Goal: Transaction & Acquisition: Book appointment/travel/reservation

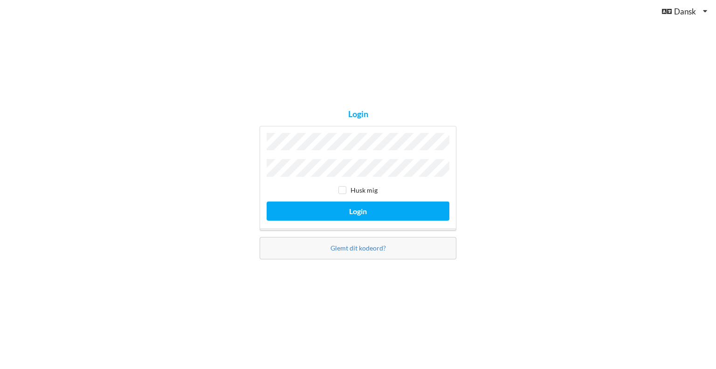
click at [0, 368] on com-1password-button at bounding box center [0, 369] width 0 height 0
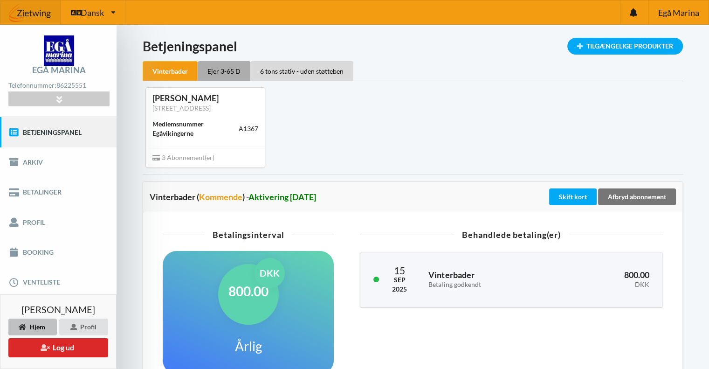
click at [221, 76] on div "Ejer 3-65 D" at bounding box center [224, 71] width 53 height 20
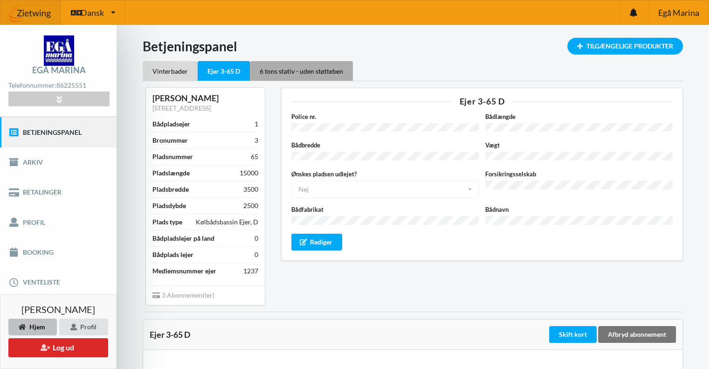
click at [301, 72] on div "6 tons stativ - uden støtteben" at bounding box center [301, 71] width 103 height 20
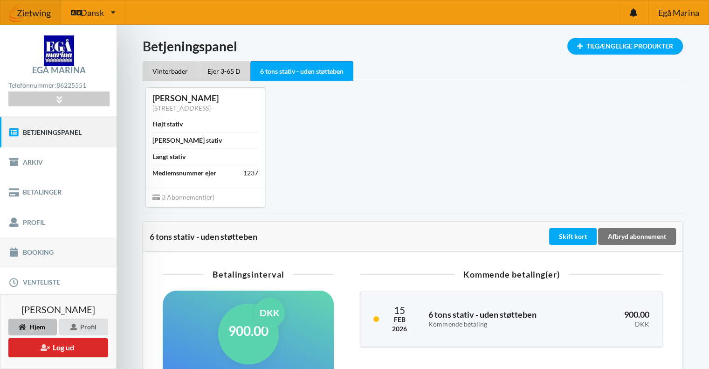
click at [51, 248] on link "Booking" at bounding box center [58, 252] width 117 height 30
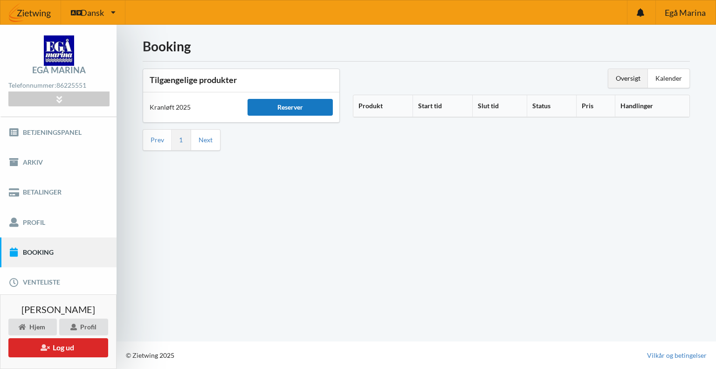
click at [295, 101] on div "Reserver" at bounding box center [290, 107] width 85 height 17
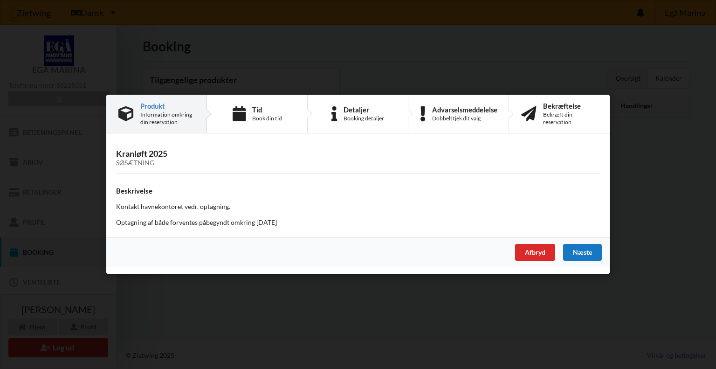
click at [584, 251] on div "Næste" at bounding box center [582, 252] width 39 height 17
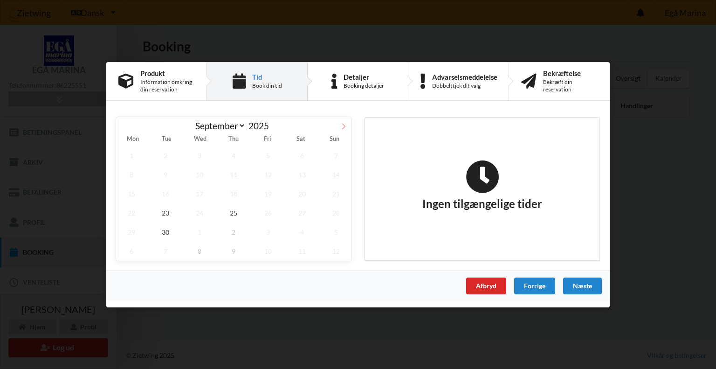
click at [345, 124] on icon at bounding box center [343, 126] width 7 height 7
select select "9"
click at [302, 212] on span "25" at bounding box center [302, 212] width 31 height 19
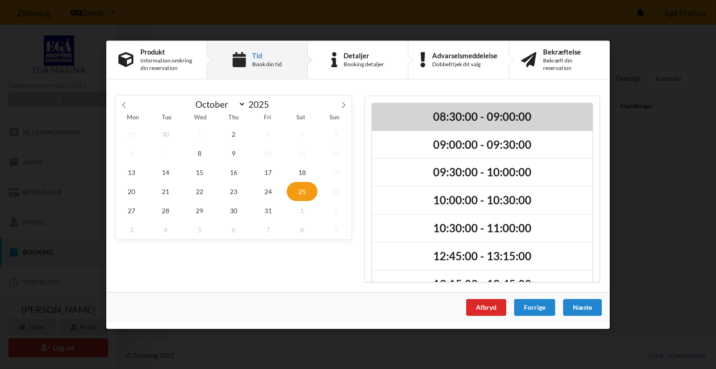
click at [471, 120] on h2 "08:30:00 - 09:00:00" at bounding box center [482, 116] width 207 height 14
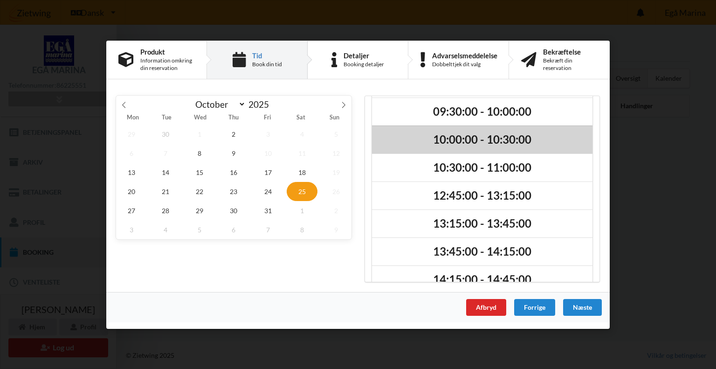
scroll to position [60, 0]
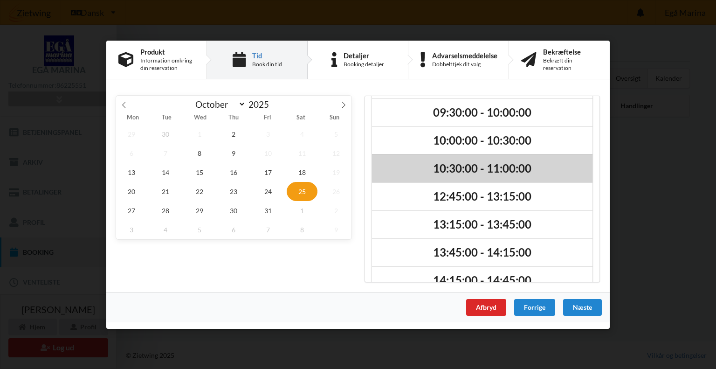
click at [470, 169] on h2 "10:30:00 - 11:00:00" at bounding box center [482, 168] width 207 height 14
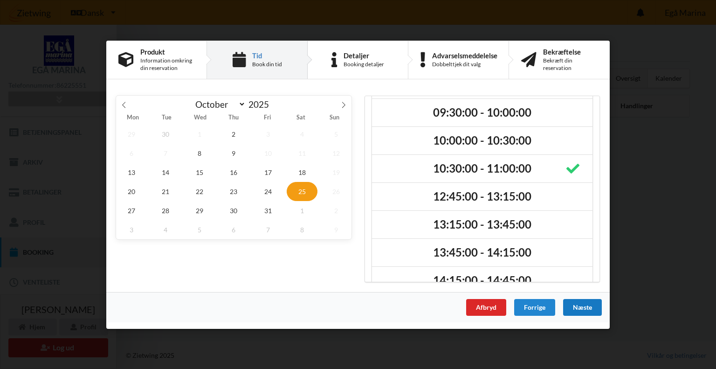
click at [588, 304] on div "Næste" at bounding box center [582, 306] width 39 height 17
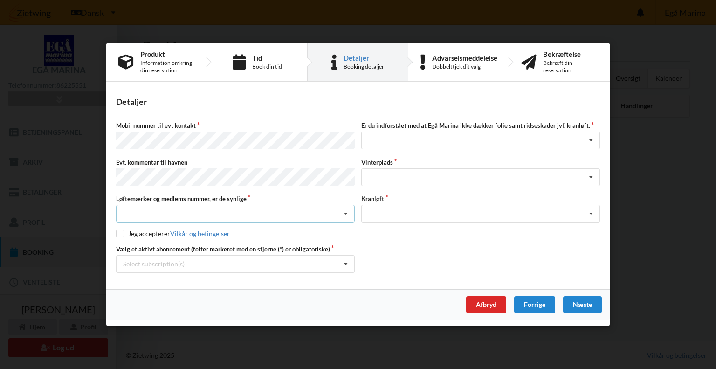
click at [250, 208] on div "Nej, jeg kontakter havnekontoret inden løftet Ja, mine mærker er synlige og int…" at bounding box center [235, 214] width 239 height 18
click at [190, 242] on div "Ja, mine mærker er synlige og intakte" at bounding box center [236, 247] width 238 height 17
click at [117, 233] on input "checkbox" at bounding box center [120, 233] width 8 height 8
checkbox input "true"
click at [348, 260] on icon at bounding box center [346, 264] width 14 height 17
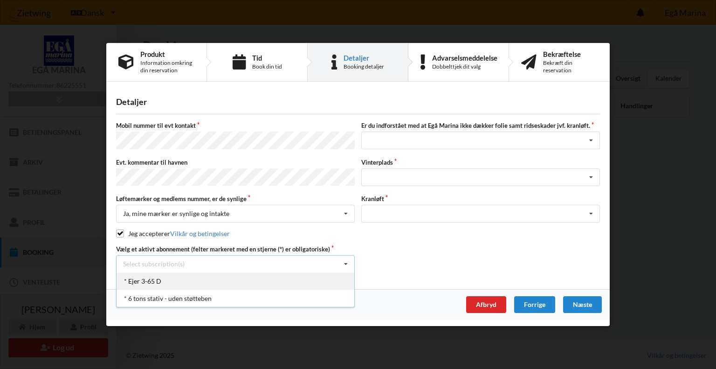
click at [265, 281] on div "* Ejer 3-65 D" at bounding box center [236, 280] width 238 height 17
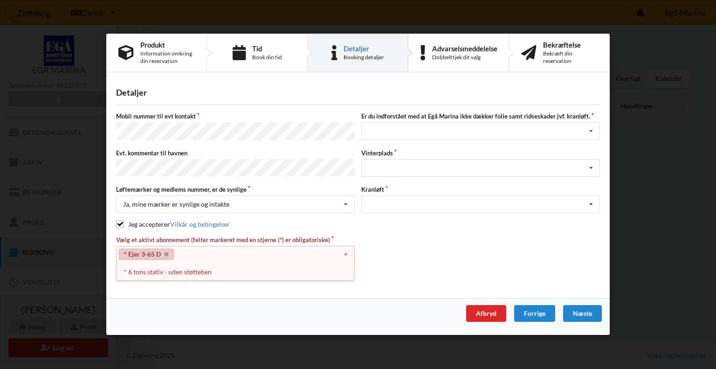
click at [146, 250] on link "* Ejer 3-65 D" at bounding box center [146, 254] width 55 height 11
click at [172, 266] on div "* 6 tons stativ - uden støtteben" at bounding box center [236, 271] width 238 height 17
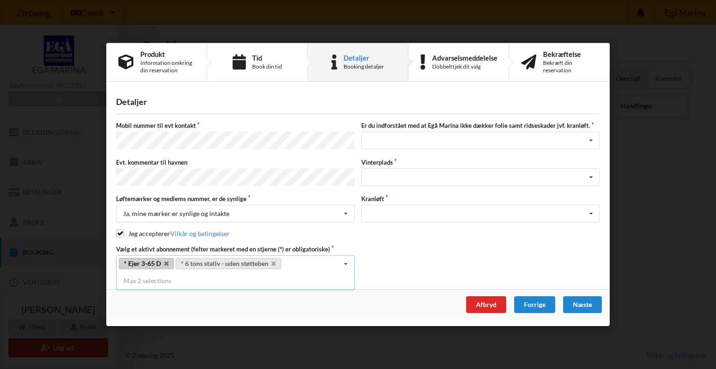
click at [378, 251] on div "Vælg et aktivt abonnement (felter markeret med en stjerne (*) er obligatoriske)…" at bounding box center [358, 259] width 491 height 28
click at [417, 139] on div "Jeg har tæpper med og tager selv ansvaret for eventuelle folie samt ridseskader…" at bounding box center [480, 140] width 239 height 18
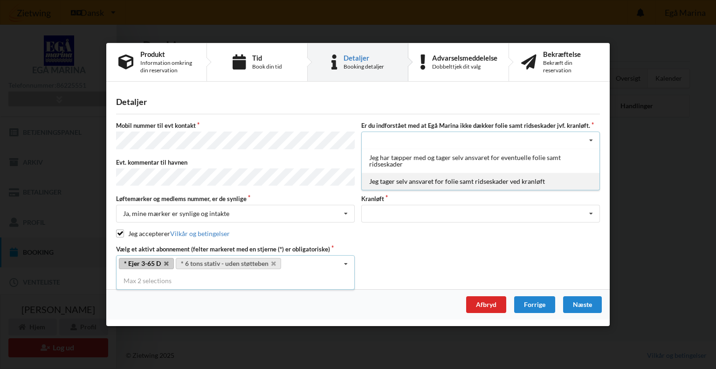
click at [423, 180] on div "Jeg tager selv ansvaret for folie samt ridseskader ved kranløft" at bounding box center [481, 181] width 238 height 17
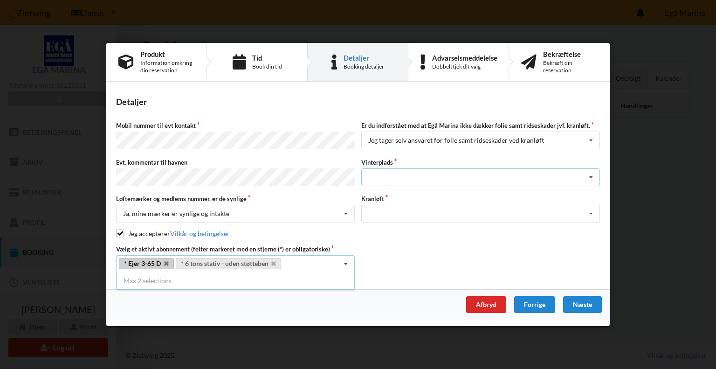
click at [429, 173] on div "Landplads nr. 1 Landplads nr. 2 Landplads nr.3 Landplads nr. 4 Landplads nr. 5 …" at bounding box center [480, 177] width 239 height 18
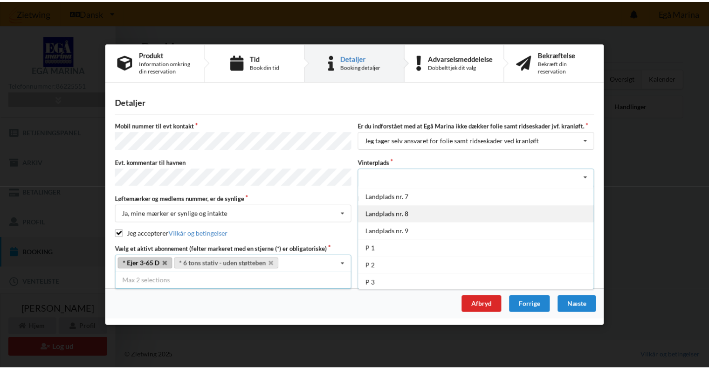
scroll to position [101, 0]
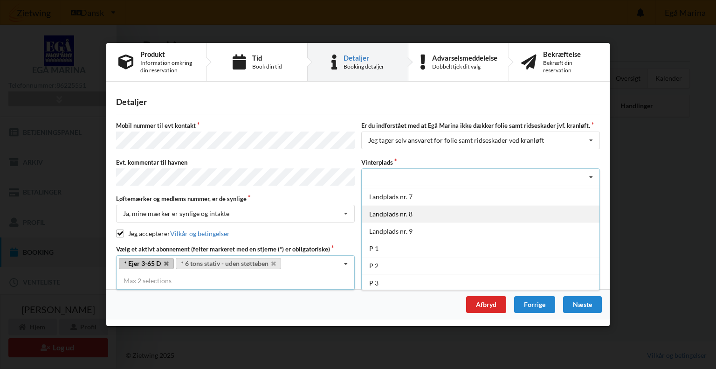
click at [418, 219] on div "Landplads nr. 8" at bounding box center [481, 213] width 238 height 17
click at [411, 209] on div "Optagning" at bounding box center [480, 214] width 239 height 18
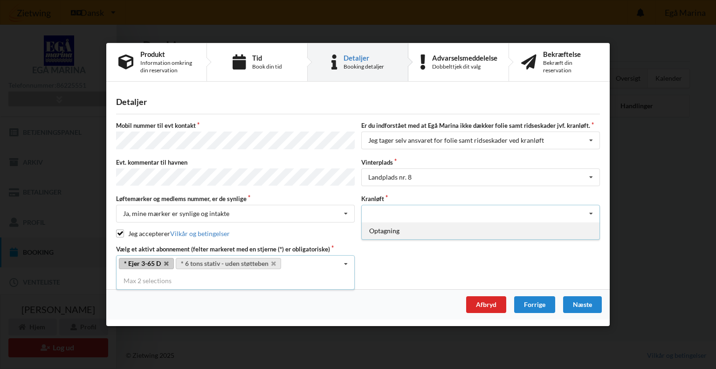
click at [405, 231] on div "Optagning" at bounding box center [481, 230] width 238 height 17
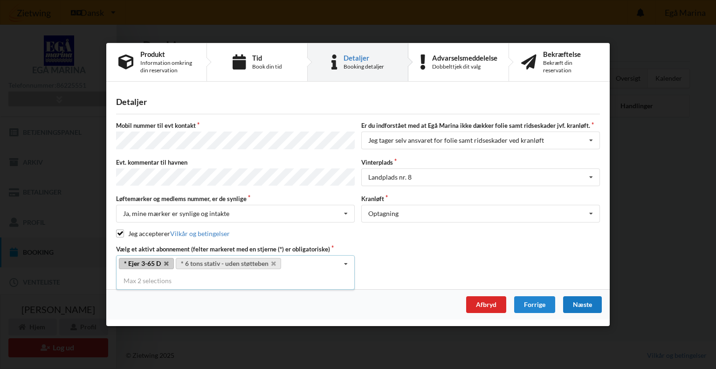
click at [574, 300] on div "Næste" at bounding box center [582, 304] width 39 height 17
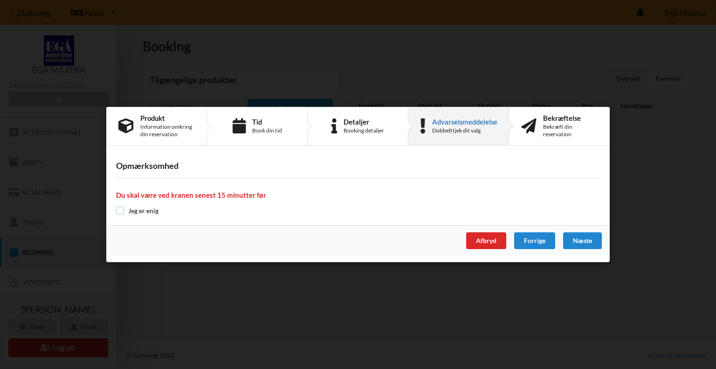
click at [120, 212] on input "checkbox" at bounding box center [120, 211] width 8 height 8
checkbox input "true"
click at [579, 240] on div "Næste" at bounding box center [582, 240] width 39 height 17
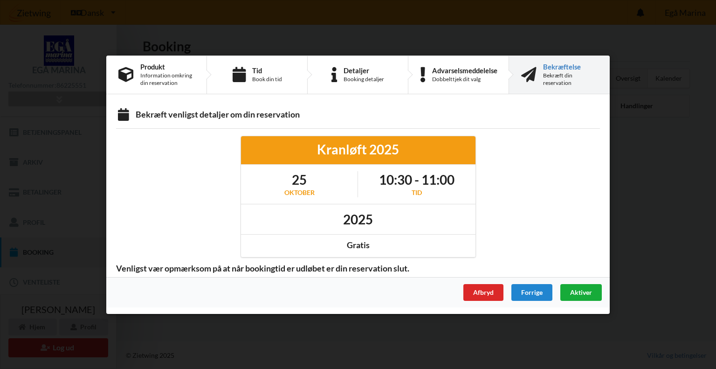
click at [574, 289] on span "Aktiver" at bounding box center [581, 292] width 22 height 8
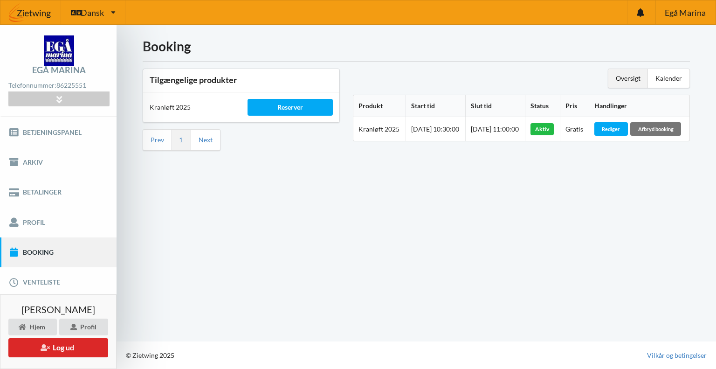
click at [342, 196] on div "Booking Tilgængelige produkter Kranløft 2025 Reserver Prev 1 Next Oversigt Kale…" at bounding box center [417, 183] width 600 height 317
click at [108, 9] on div "Dansk Engelsk Dansk" at bounding box center [93, 12] width 64 height 24
click at [41, 10] on img at bounding box center [30, 13] width 61 height 28
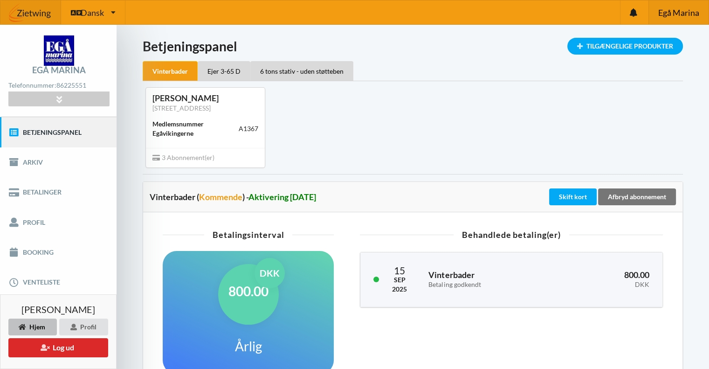
click at [675, 12] on span "Egå Marina" at bounding box center [678, 12] width 41 height 8
